Goal: Task Accomplishment & Management: Manage account settings

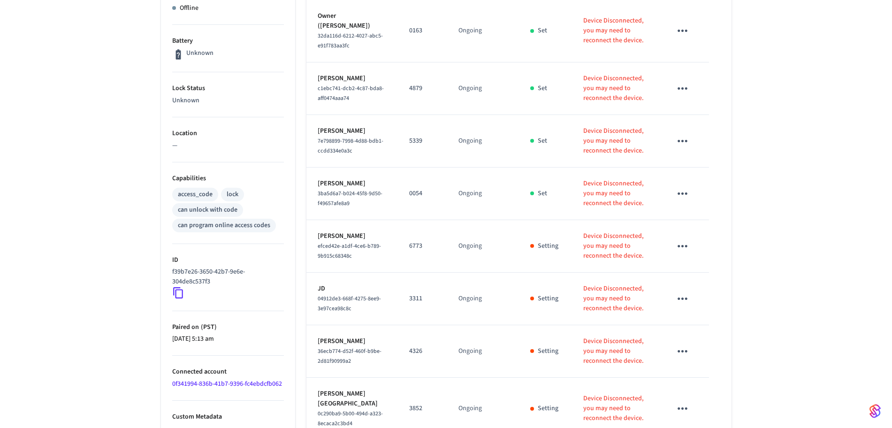
scroll to position [282, 0]
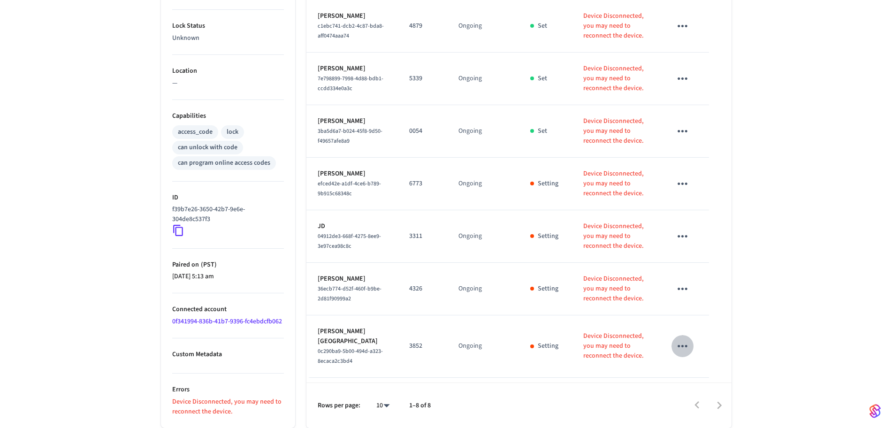
click at [679, 352] on icon "sticky table" at bounding box center [682, 346] width 15 height 15
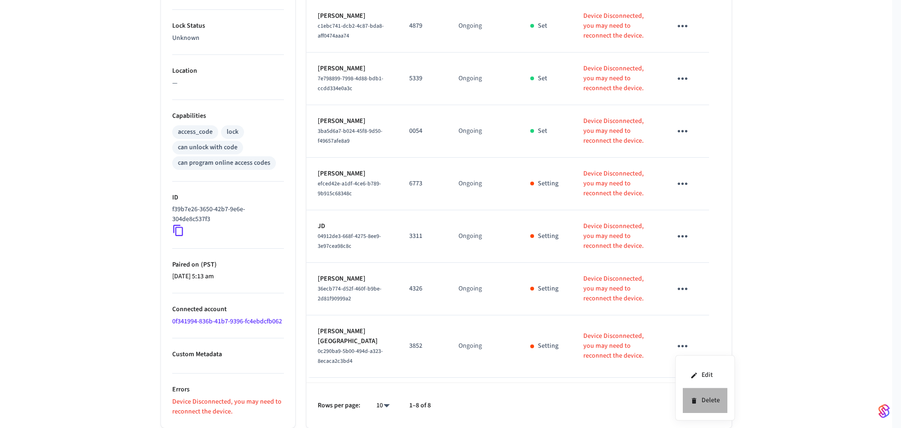
click at [708, 399] on li "Delete" at bounding box center [705, 400] width 45 height 25
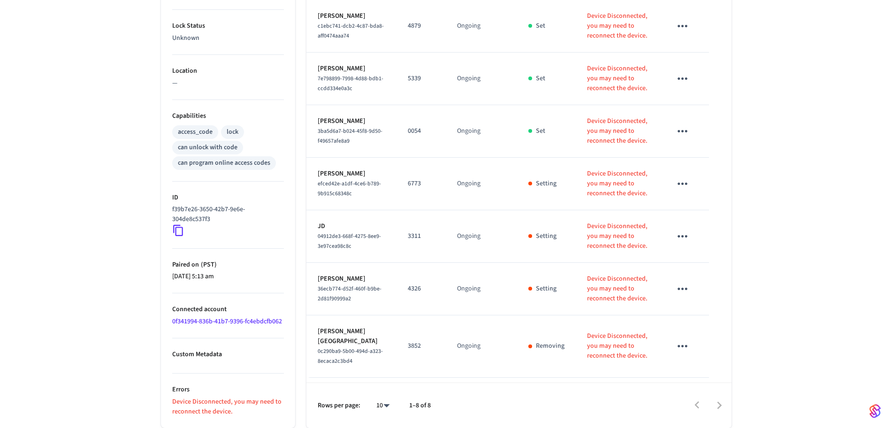
drag, startPoint x: 767, startPoint y: 267, endPoint x: 767, endPoint y: 303, distance: 35.7
click at [767, 303] on div "[STREET_ADDRESS][PERSON_NAME] Front Door ​ ​ Add Access Code Properties Type Sc…" at bounding box center [446, 108] width 892 height 640
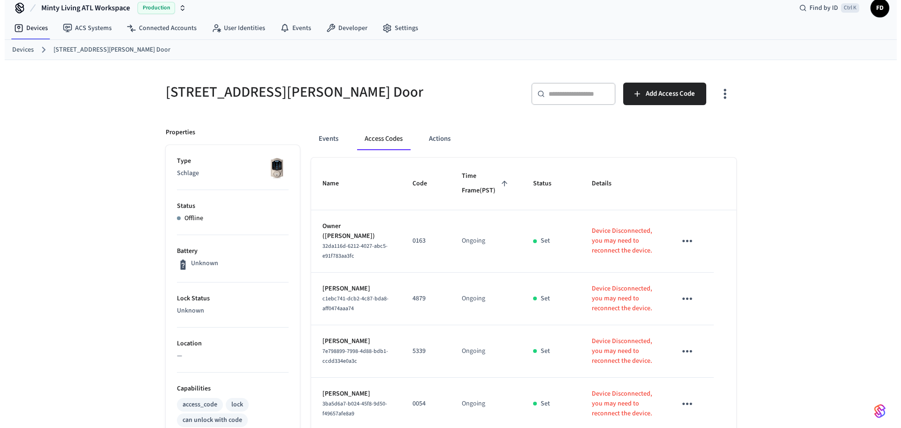
scroll to position [0, 0]
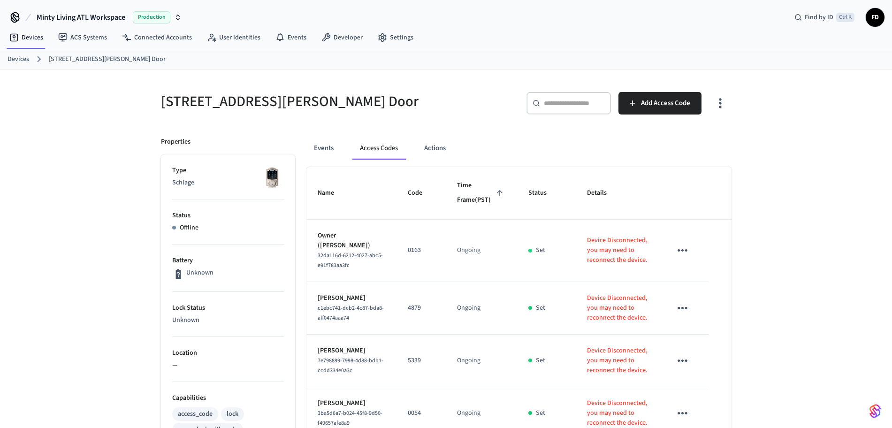
click at [18, 59] on link "Devices" at bounding box center [19, 59] width 22 height 10
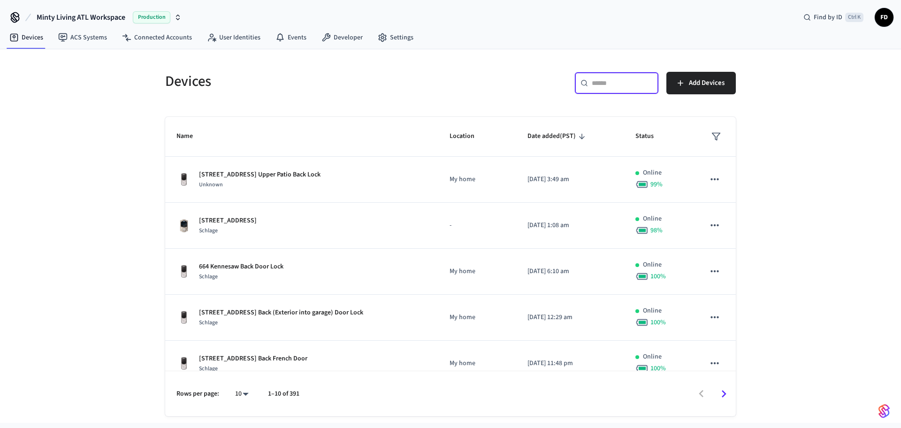
click at [599, 83] on input "text" at bounding box center [622, 82] width 61 height 9
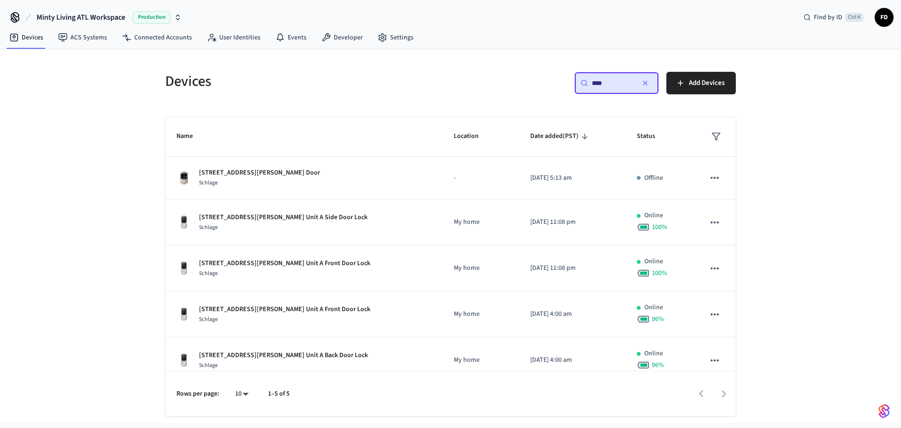
type input "****"
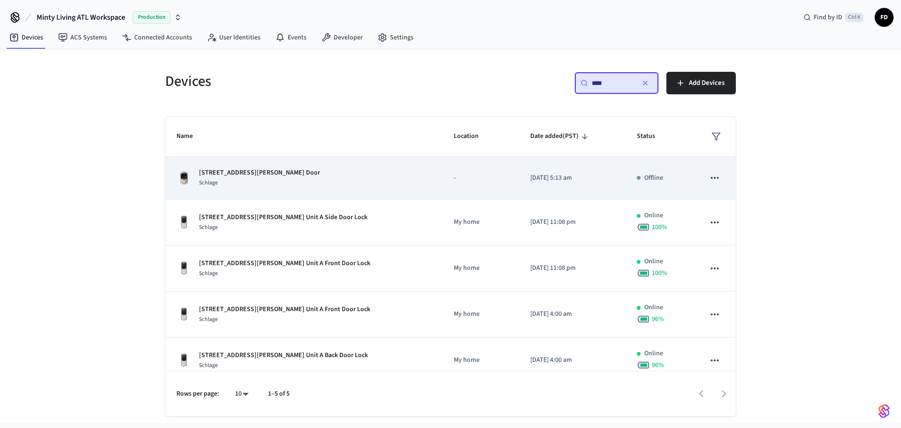
click at [320, 177] on div "[STREET_ADDRESS][PERSON_NAME] Unit B Front Door Schlage" at bounding box center [303, 178] width 255 height 20
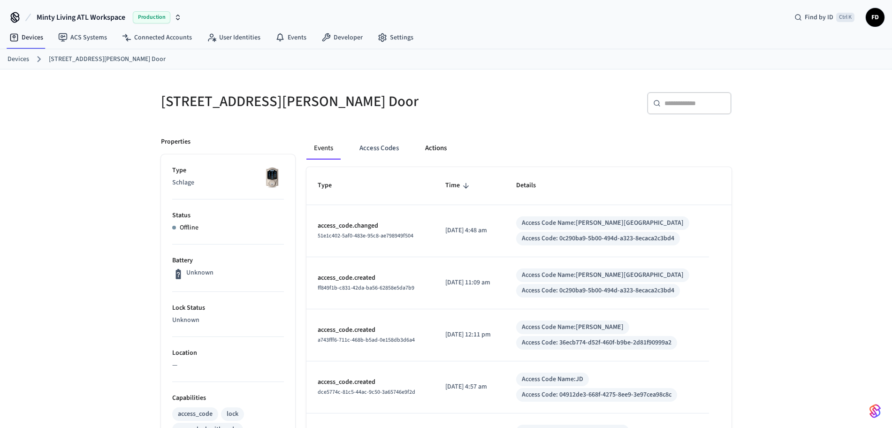
click at [424, 149] on button "Actions" at bounding box center [435, 148] width 37 height 23
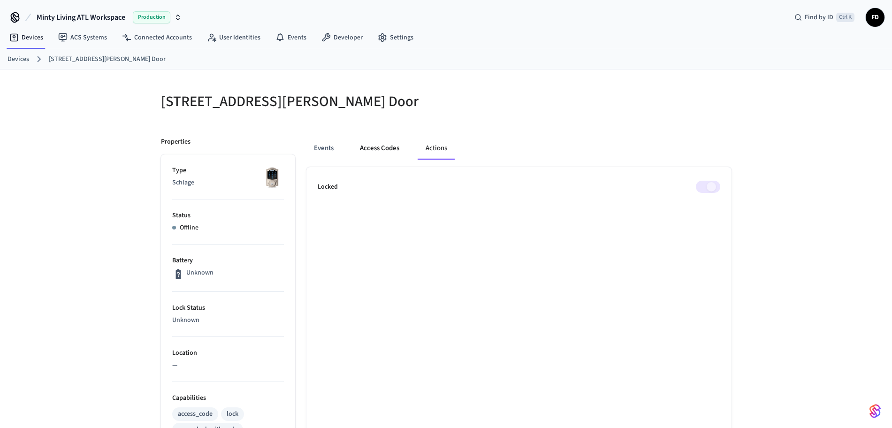
click at [381, 146] on button "Access Codes" at bounding box center [379, 148] width 54 height 23
